Goal: Transaction & Acquisition: Purchase product/service

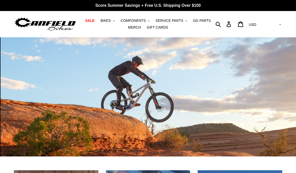
click at [109, 20] on span "BIKES" at bounding box center [106, 21] width 10 height 4
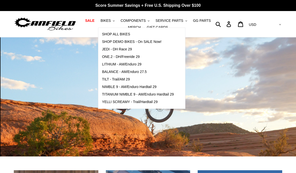
click at [107, 57] on span "ONE.2 - DH/Freeride 29" at bounding box center [121, 57] width 38 height 4
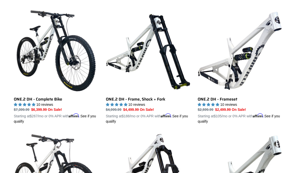
scroll to position [141, 0]
click at [242, 79] on link "ONE.2 DH - Frameset" at bounding box center [240, 67] width 85 height 116
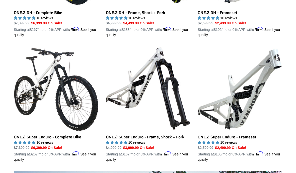
scroll to position [228, 0]
click at [252, 113] on link "ONE.2 Super Enduro - Frameset" at bounding box center [240, 104] width 85 height 116
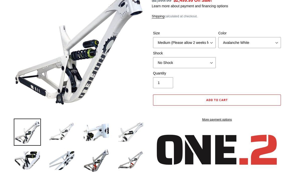
scroll to position [145, 0]
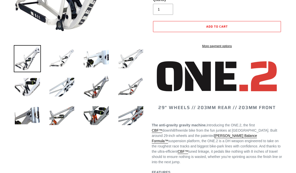
select select "highest-rating"
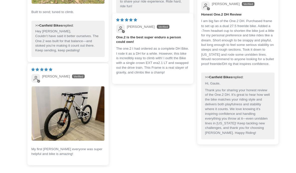
scroll to position [1218, 0]
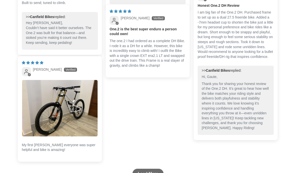
click at [37, 118] on img "Link to user picture 1" at bounding box center [60, 108] width 76 height 56
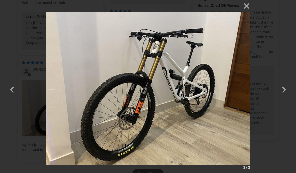
click at [246, 6] on button "×" at bounding box center [244, 6] width 12 height 12
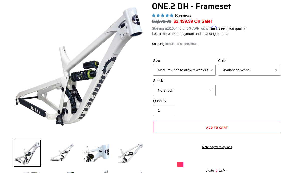
scroll to position [57, 0]
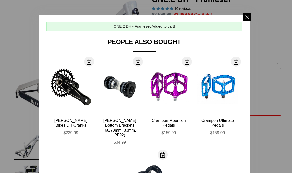
click at [248, 15] on span at bounding box center [247, 17] width 8 height 8
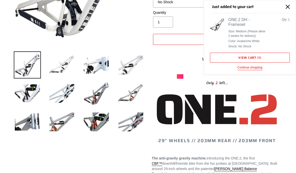
scroll to position [150, 0]
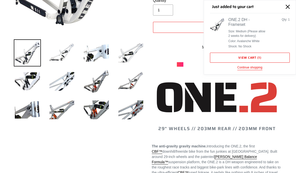
click at [289, 3] on button "Close" at bounding box center [287, 6] width 11 height 11
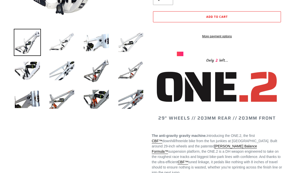
scroll to position [161, 0]
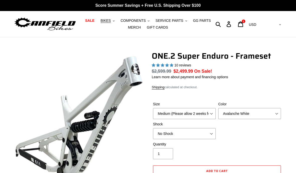
select select "highest-rating"
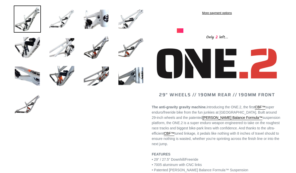
scroll to position [157, 0]
